Goal: Task Accomplishment & Management: Manage account settings

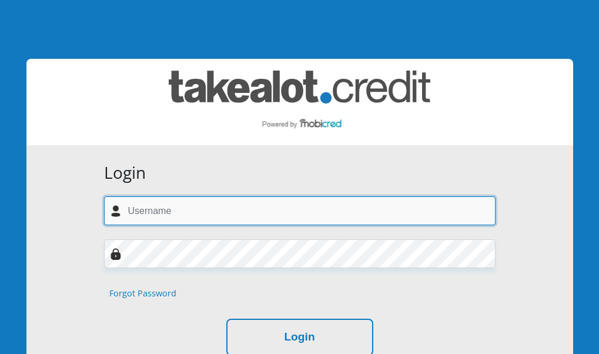
click at [209, 216] on input "text" at bounding box center [300, 210] width 392 height 29
type input "[EMAIL_ADDRESS][DOMAIN_NAME]"
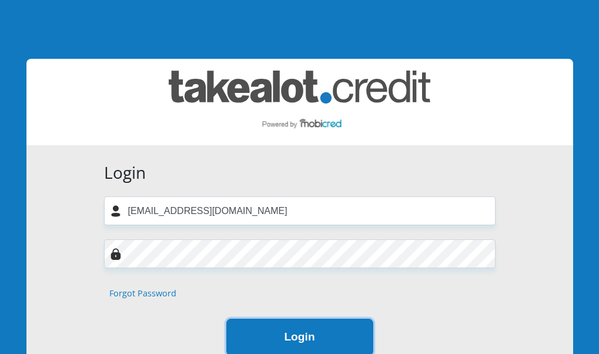
click at [285, 332] on button "Login" at bounding box center [299, 337] width 147 height 37
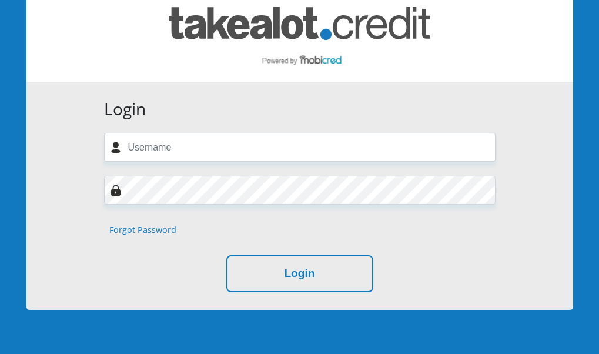
scroll to position [118, 0]
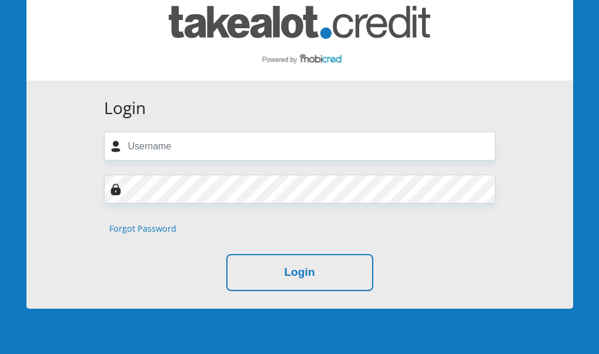
click at [135, 229] on link "Forgot Password" at bounding box center [142, 228] width 67 height 13
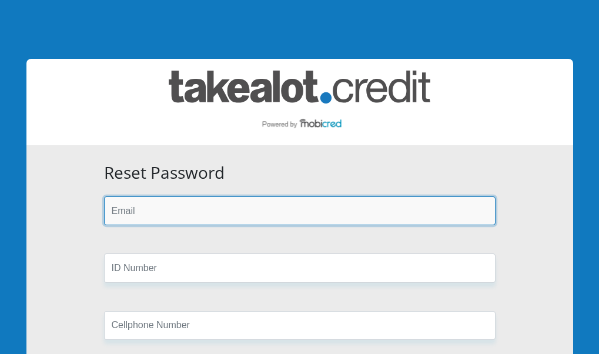
click at [182, 209] on input "email" at bounding box center [300, 210] width 392 height 29
type input "[EMAIL_ADDRESS][DOMAIN_NAME]"
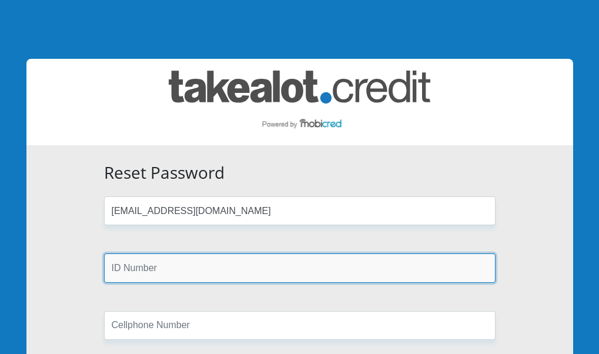
click at [175, 268] on input "text" at bounding box center [300, 267] width 392 height 29
type input "8201230254084"
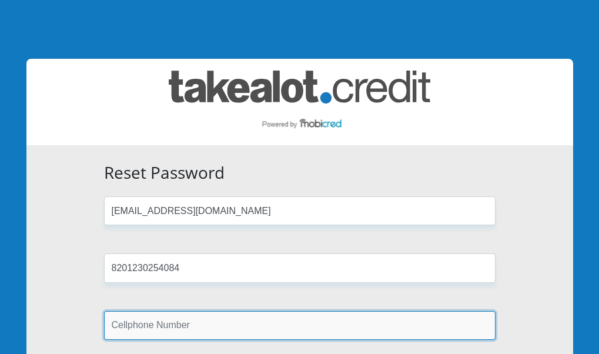
click at [163, 327] on input "text" at bounding box center [300, 325] width 392 height 29
type input "0637295619"
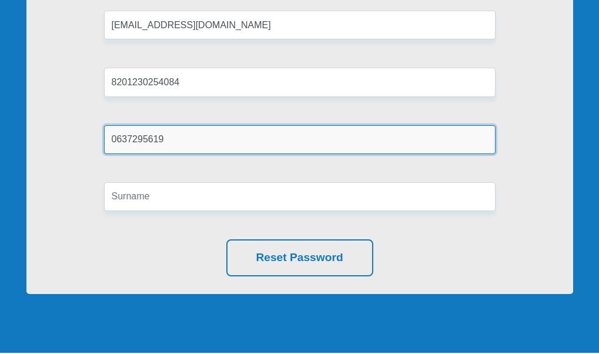
scroll to position [235, 0]
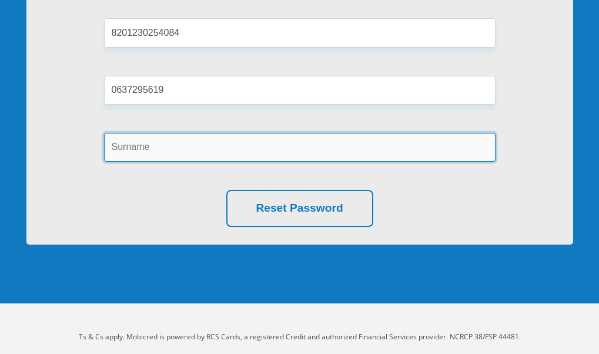
click at [151, 152] on input "text" at bounding box center [300, 147] width 392 height 29
type input "Masimini"
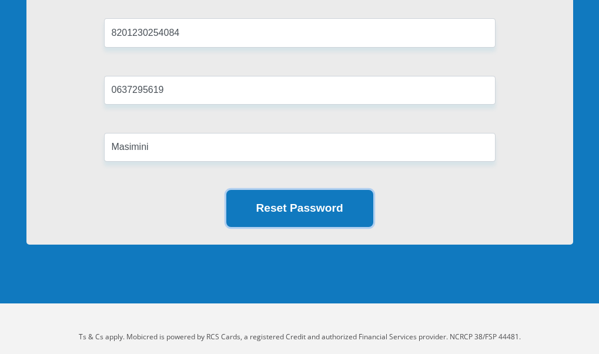
click at [282, 210] on button "Reset Password" at bounding box center [299, 208] width 147 height 37
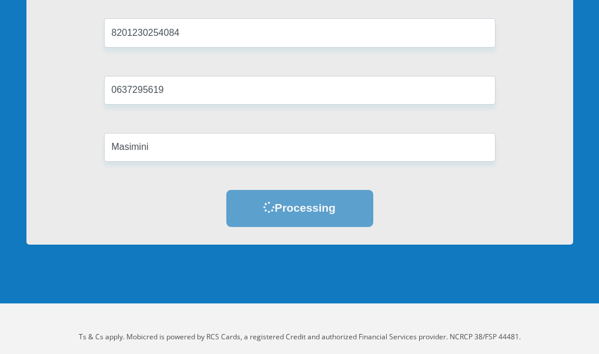
scroll to position [0, 0]
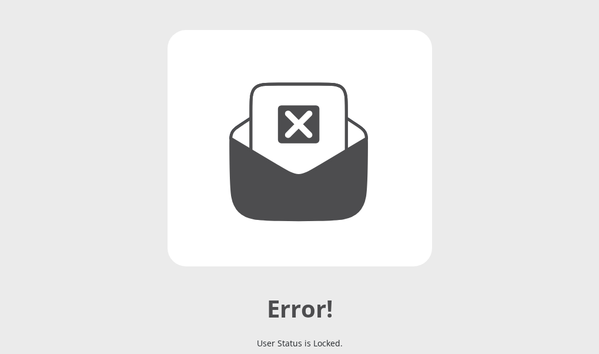
scroll to position [294, 0]
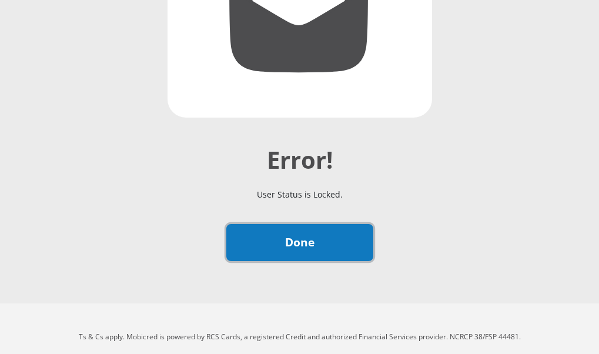
click at [300, 251] on link "Done" at bounding box center [299, 242] width 147 height 37
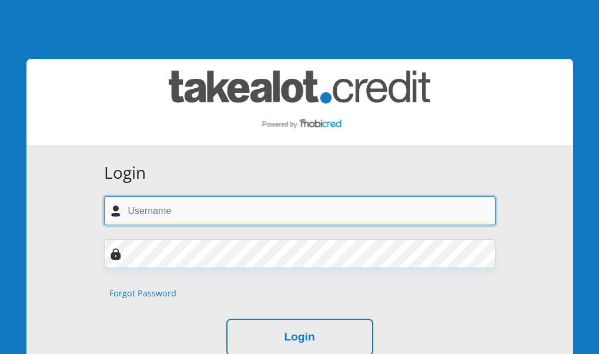
click at [180, 208] on input "text" at bounding box center [300, 210] width 392 height 29
type input "zimkhithamasimini@gmail.com"
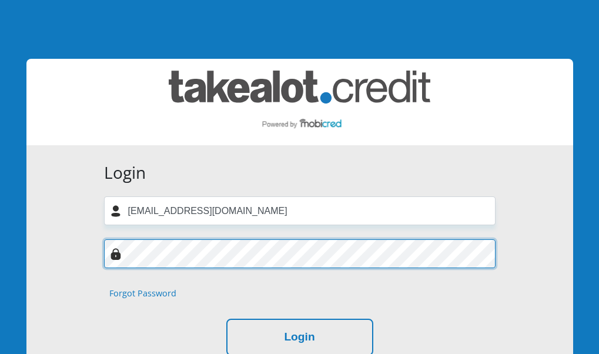
click at [120, 258] on div at bounding box center [299, 253] width 409 height 29
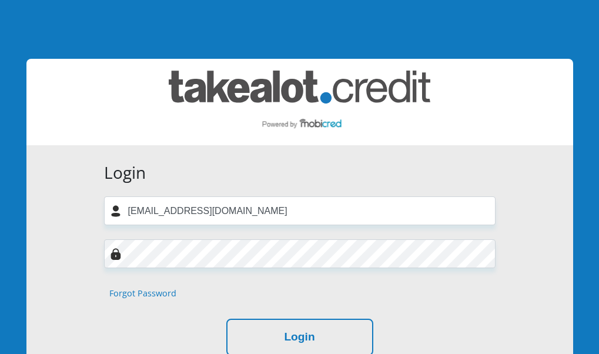
click at [115, 258] on img at bounding box center [116, 254] width 12 height 12
click at [115, 255] on img at bounding box center [116, 254] width 12 height 12
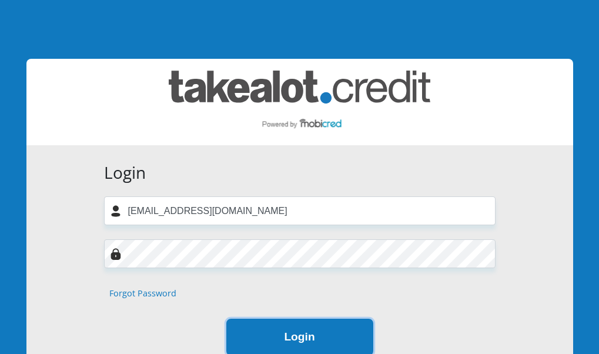
click at [261, 335] on button "Login" at bounding box center [299, 337] width 147 height 37
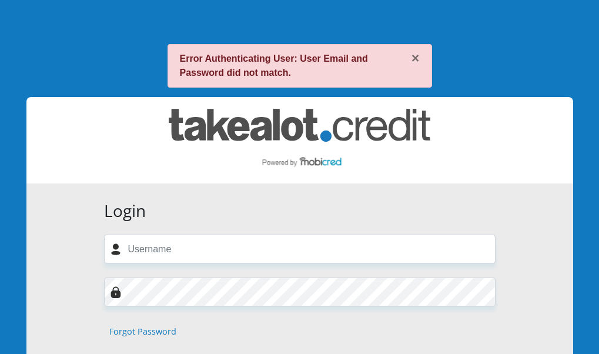
scroll to position [59, 0]
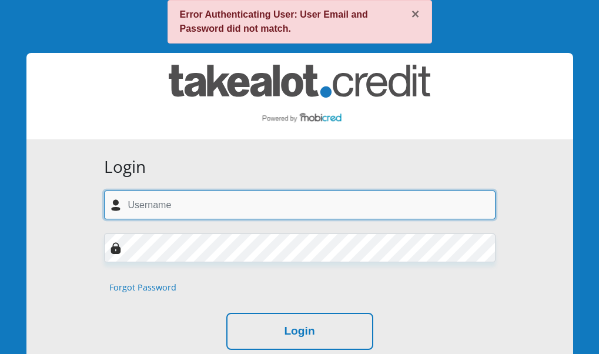
click at [199, 202] on input "text" at bounding box center [300, 205] width 392 height 29
type input "[EMAIL_ADDRESS][DOMAIN_NAME]"
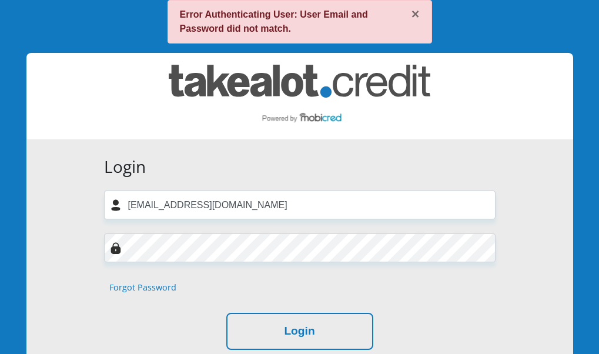
click at [139, 291] on link "Forgot Password" at bounding box center [142, 287] width 67 height 13
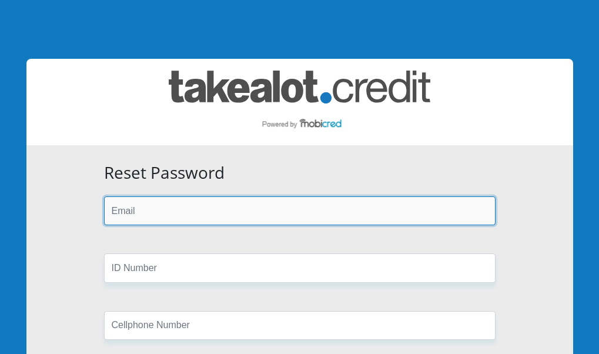
click at [148, 212] on input "email" at bounding box center [300, 210] width 392 height 29
type input "[EMAIL_ADDRESS][DOMAIN_NAME]"
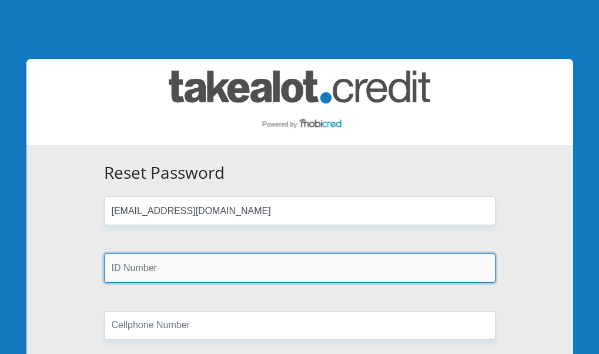
click at [179, 265] on input "text" at bounding box center [300, 267] width 392 height 29
type input "8201230254084"
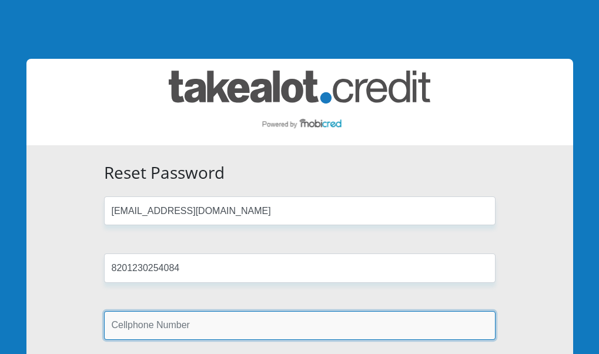
click at [169, 327] on input "text" at bounding box center [300, 325] width 392 height 29
type input "0637295619"
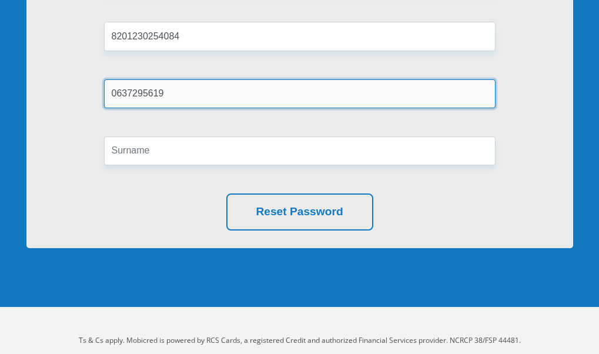
scroll to position [235, 0]
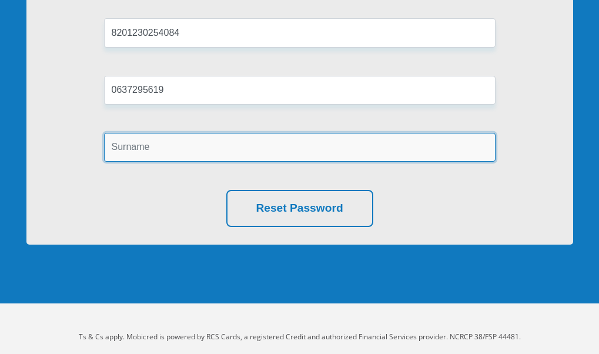
click at [173, 145] on input "text" at bounding box center [300, 147] width 392 height 29
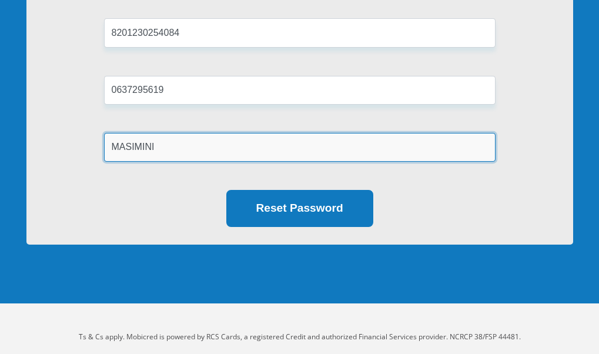
type input "MASIMINI"
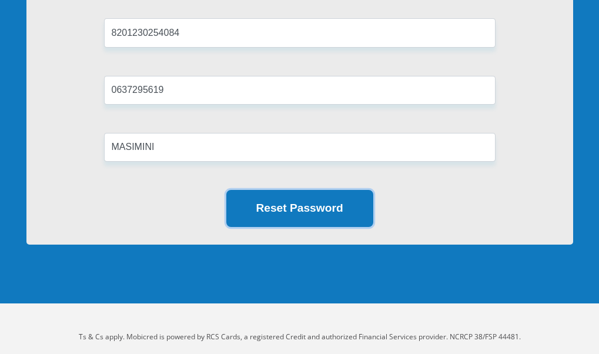
click at [277, 197] on button "Reset Password" at bounding box center [299, 208] width 147 height 37
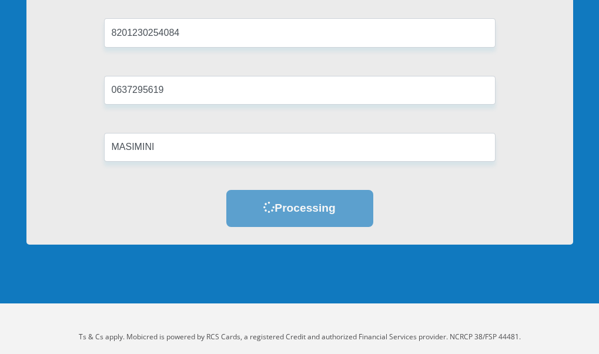
scroll to position [0, 0]
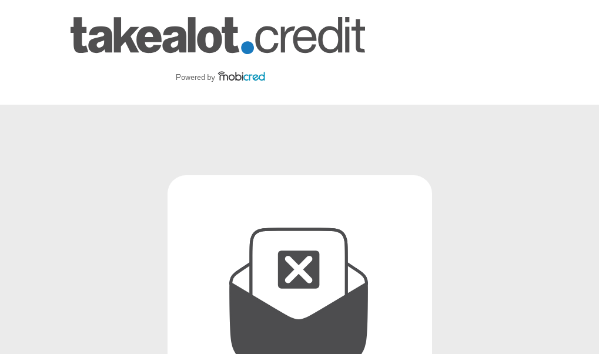
click at [254, 77] on img at bounding box center [218, 52] width 295 height 71
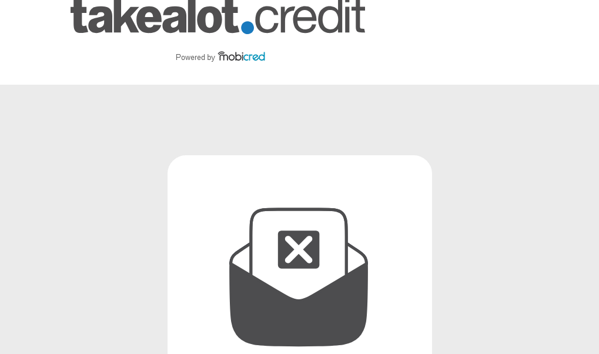
scroll to position [16, 0]
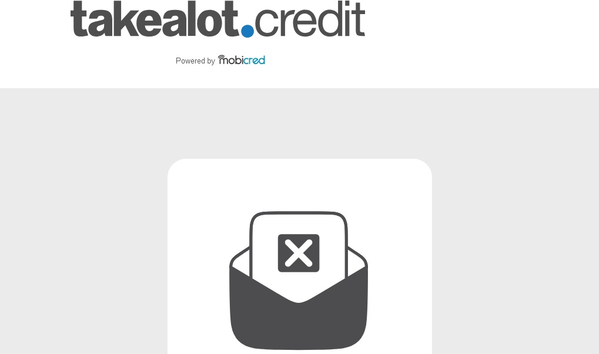
click at [295, 249] on img at bounding box center [300, 277] width 265 height 236
click at [293, 242] on img at bounding box center [300, 277] width 265 height 236
click at [325, 247] on img at bounding box center [300, 277] width 265 height 236
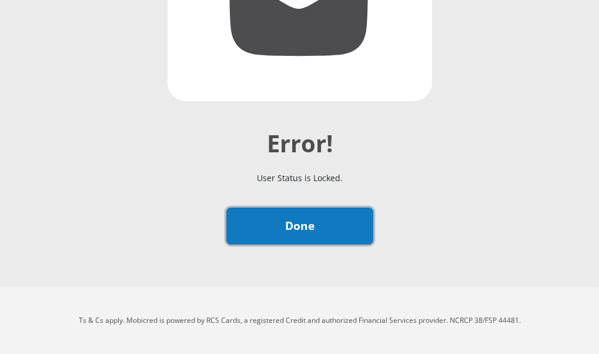
click at [303, 224] on link "Done" at bounding box center [299, 226] width 147 height 37
